Goal: Task Accomplishment & Management: Complete application form

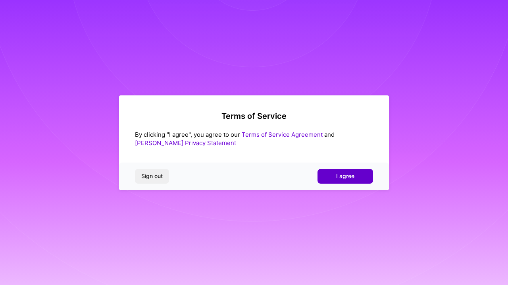
click at [349, 182] on button "I agree" at bounding box center [345, 176] width 56 height 14
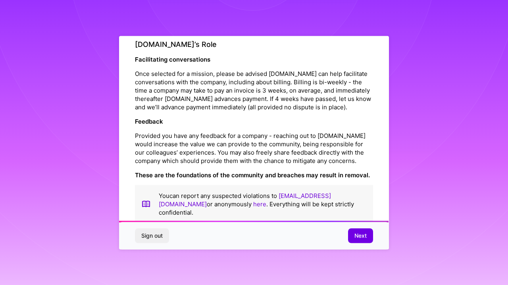
scroll to position [886, 0]
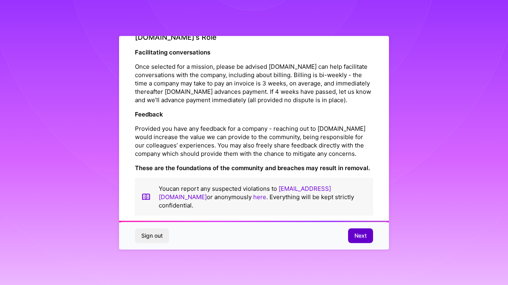
click at [362, 234] on span "Next" at bounding box center [360, 235] width 12 height 8
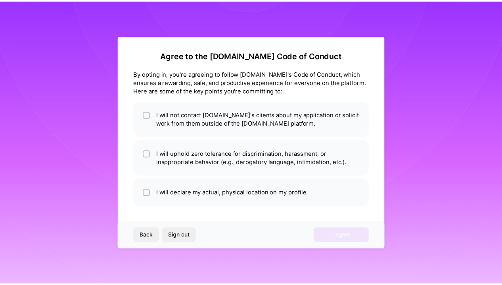
scroll to position [1, 0]
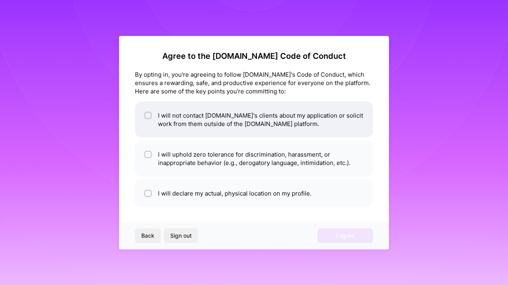
drag, startPoint x: 149, startPoint y: 115, endPoint x: 154, endPoint y: 113, distance: 5.5
click at [150, 115] on input "checkbox" at bounding box center [149, 116] width 6 height 6
checkbox input "true"
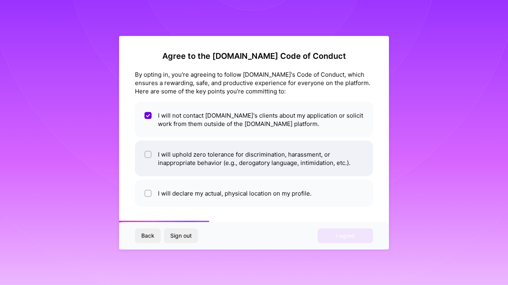
click at [146, 156] on div at bounding box center [147, 153] width 7 height 7
checkbox input "true"
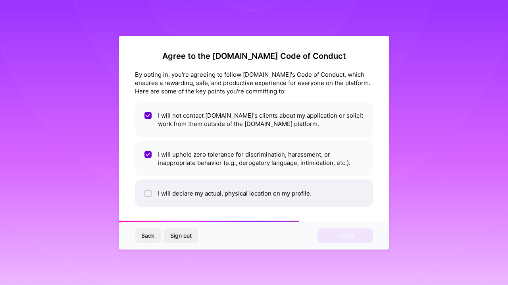
click at [151, 193] on input "checkbox" at bounding box center [149, 193] width 6 height 6
checkbox input "true"
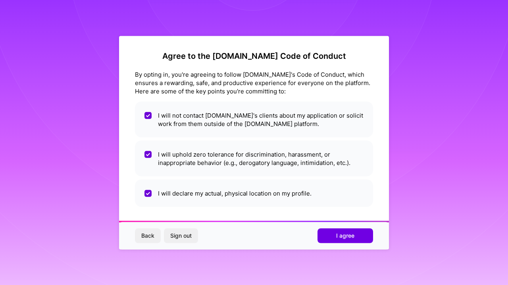
click at [354, 240] on button "I agree" at bounding box center [345, 235] width 56 height 14
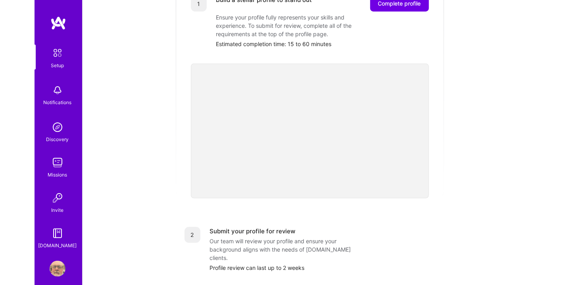
scroll to position [144, 0]
